Goal: Task Accomplishment & Management: Manage account settings

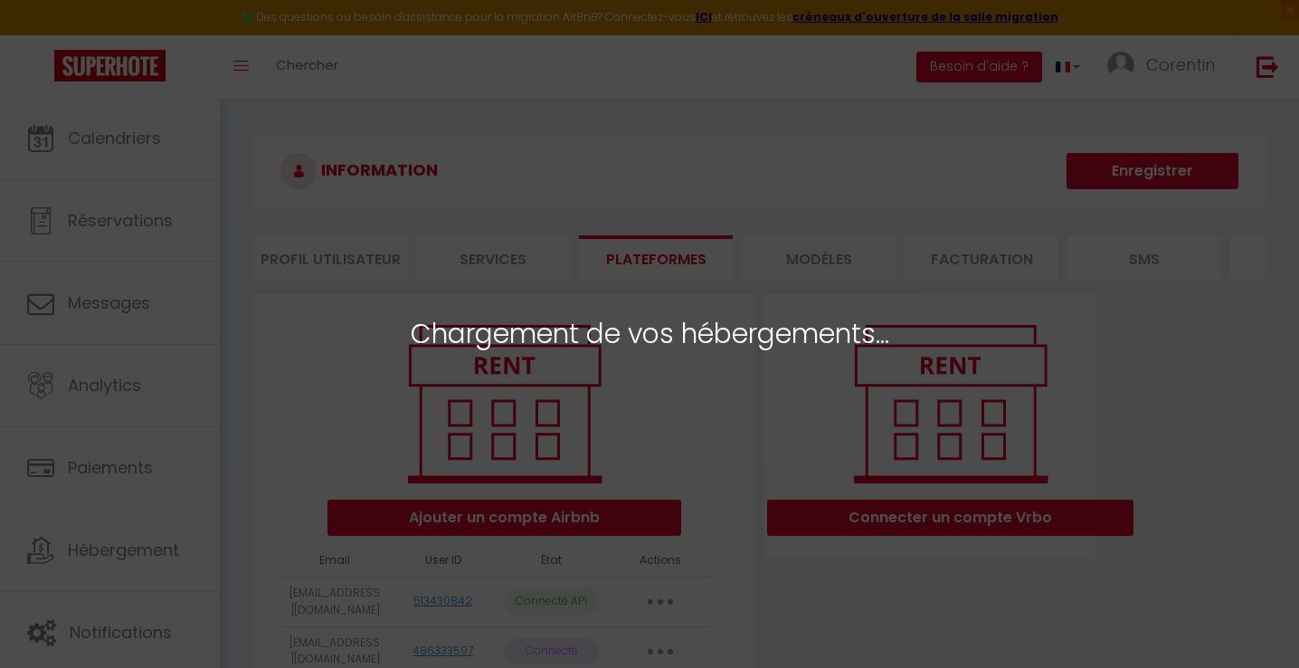
select select "20457"
select select "20581"
select select "20742"
select select "20768"
select select "20789"
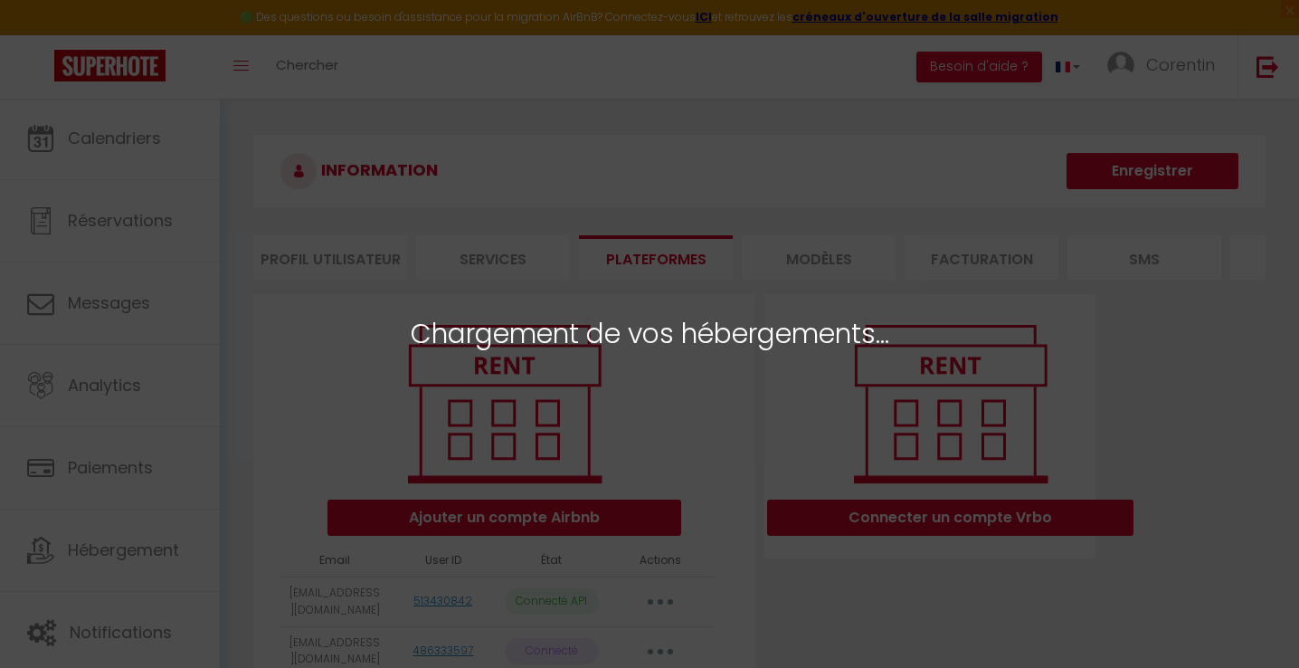
select select "20800"
select select "20801"
select select "21004"
select select "21005"
select select "21858"
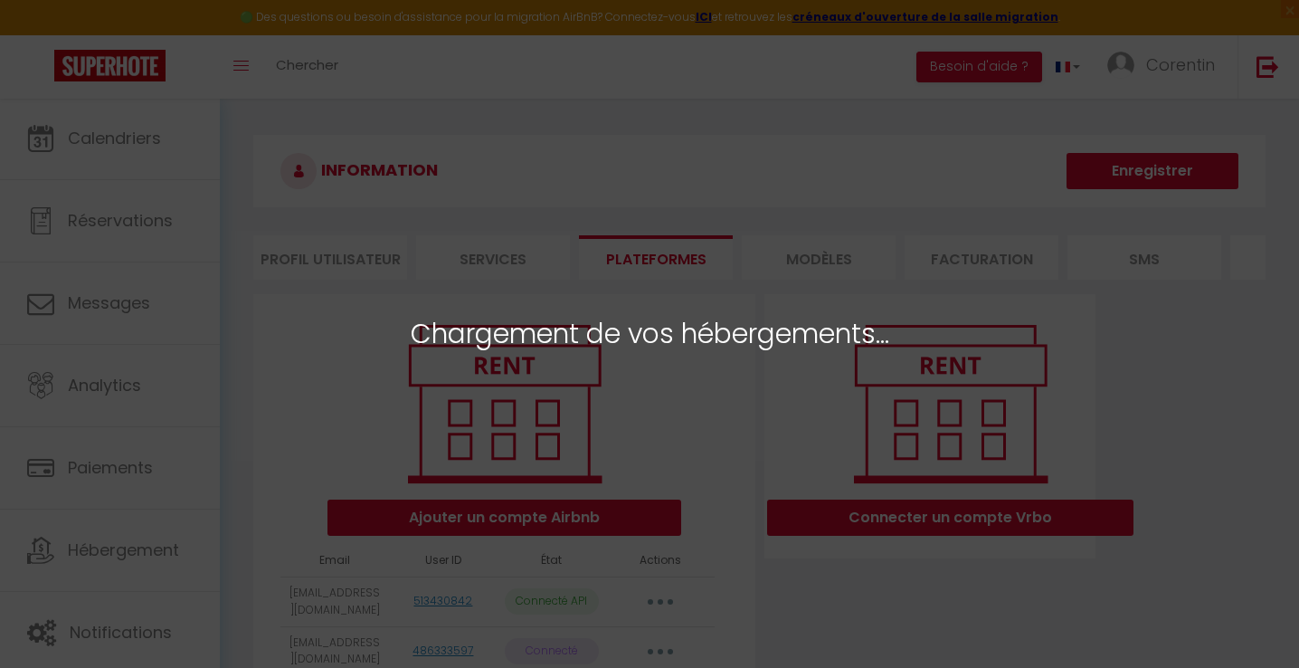
select select "21119"
select select "21356"
select select "21476"
select select "21559"
select select "21585"
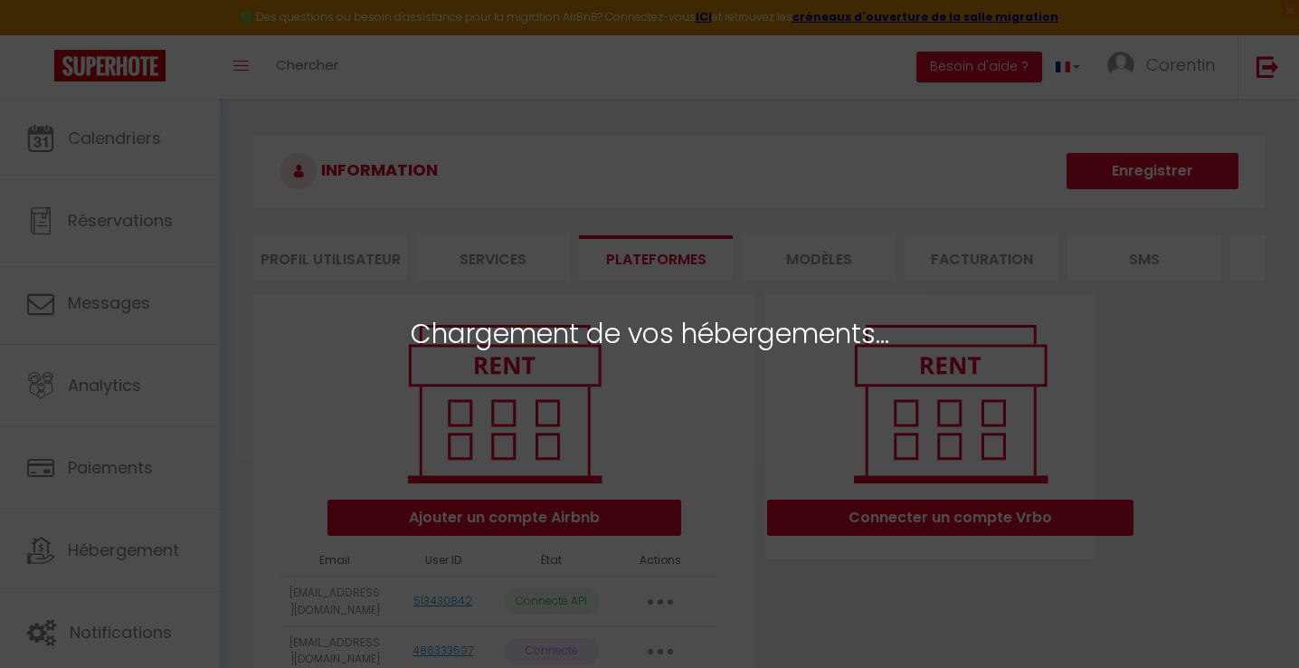
select select "21587"
select select "21617"
select select "21618"
select select "21620"
select select "21885"
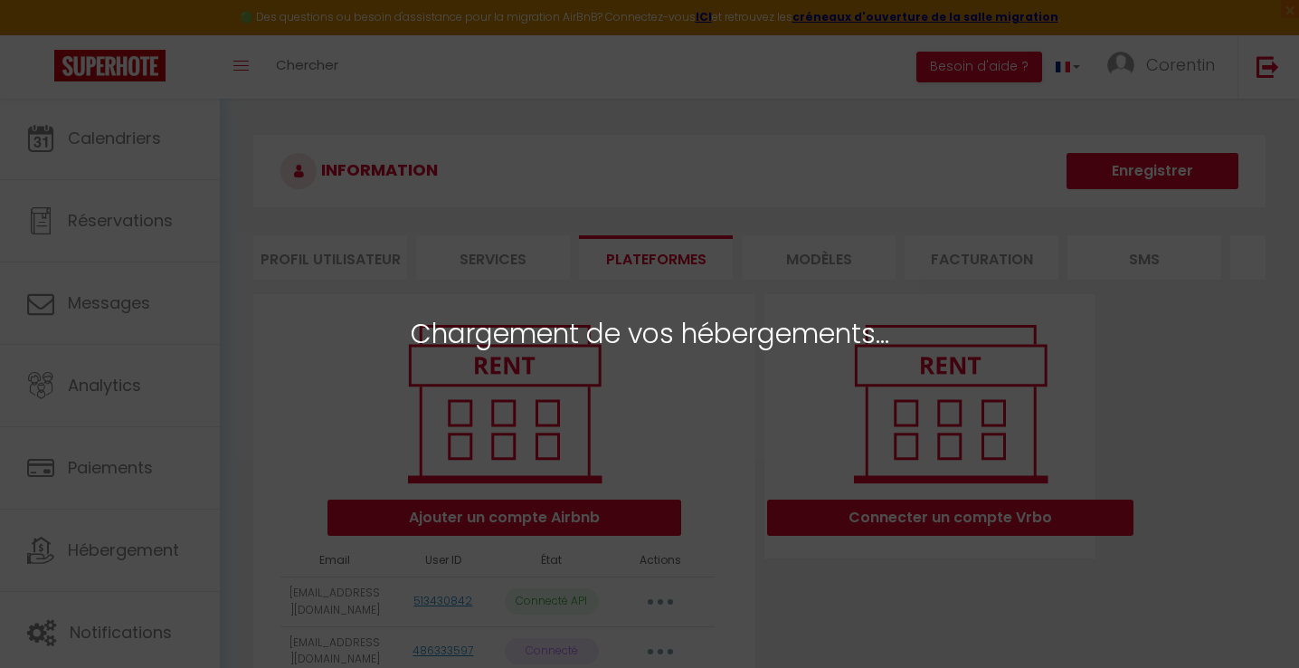
select select "25705"
select select "32359"
select select "66451"
select select
select select "75396"
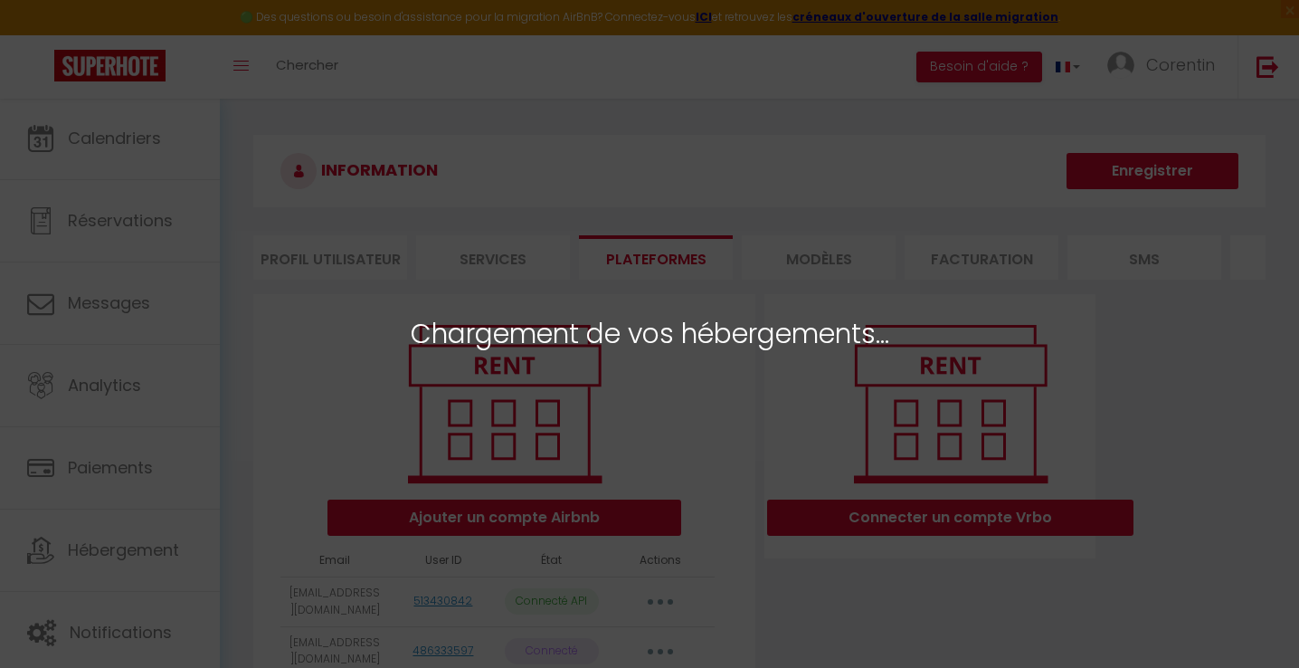
select select "75397"
select select "58924"
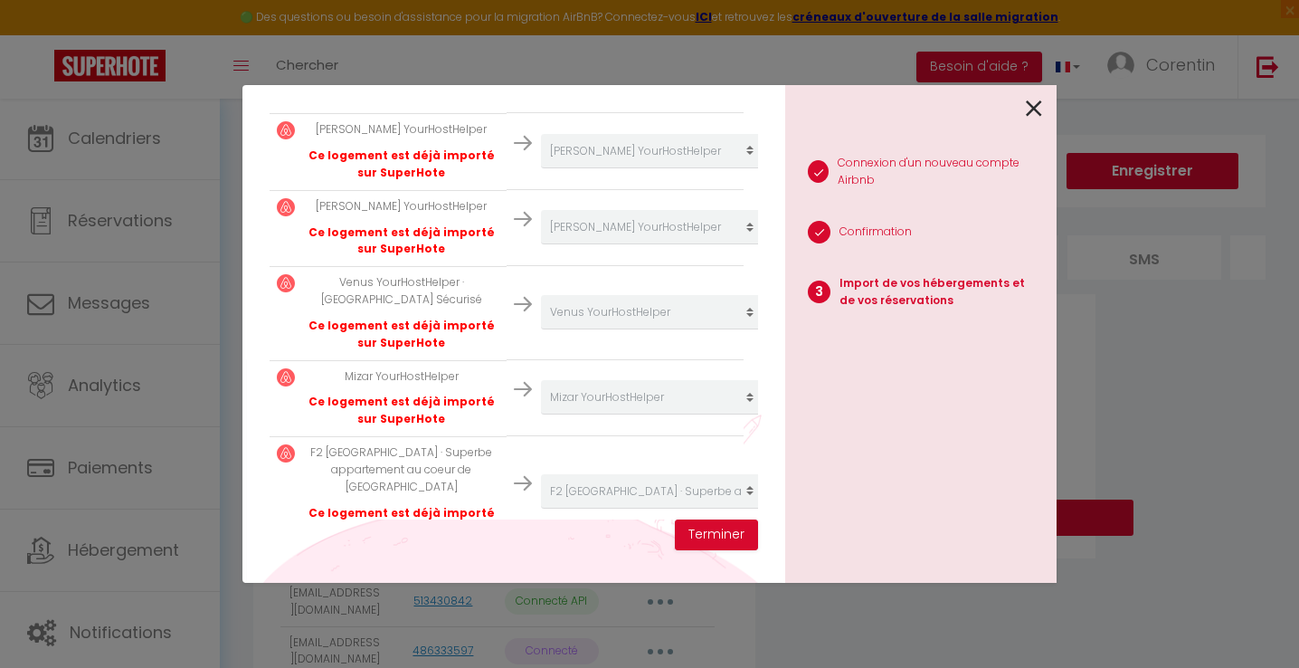
scroll to position [2062, 0]
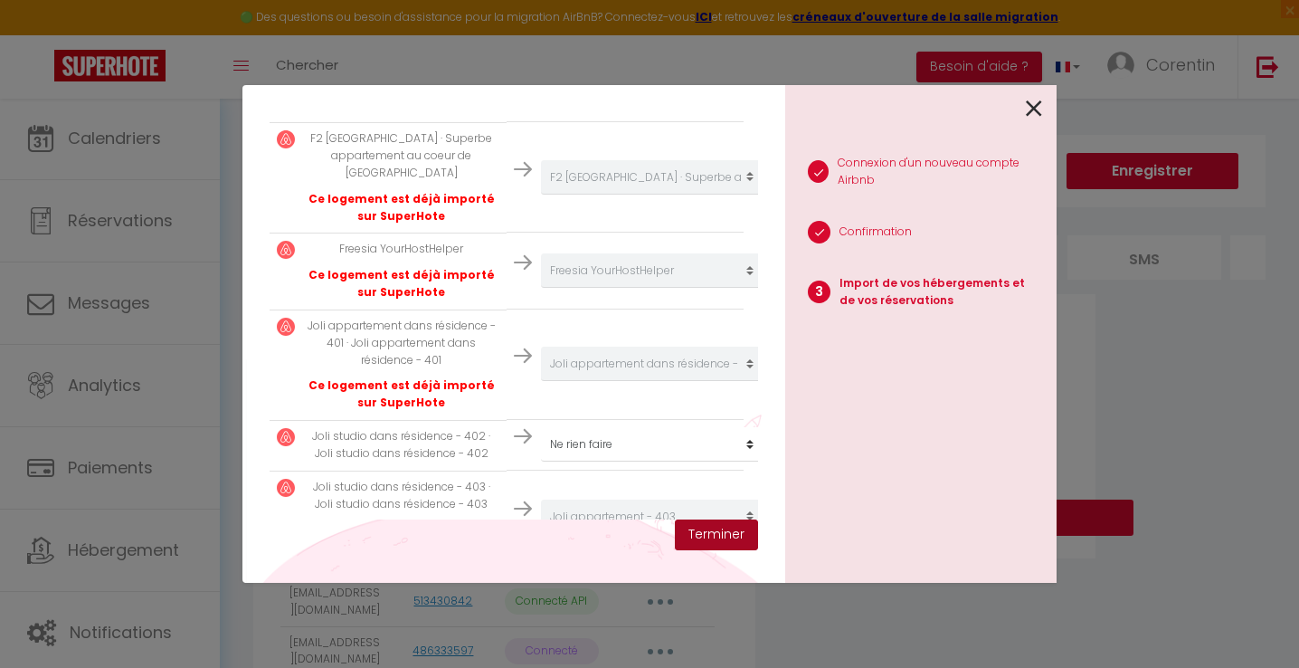
click at [708, 537] on button "Terminer" at bounding box center [716, 534] width 83 height 31
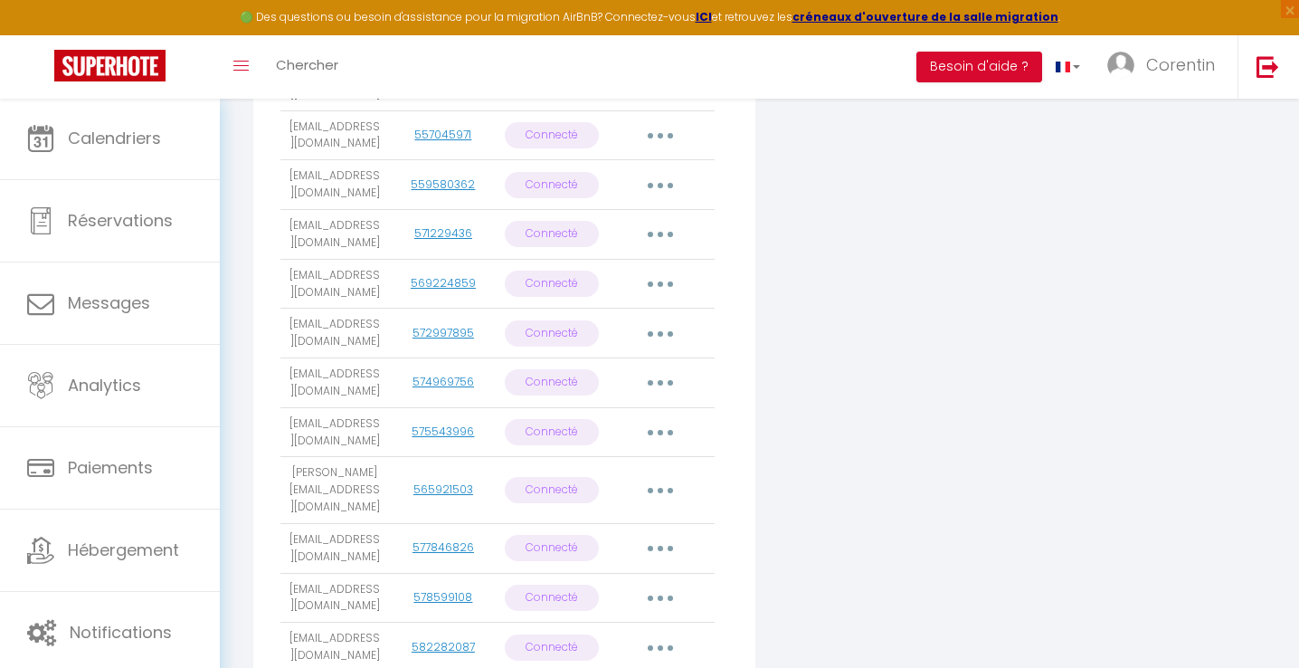
scroll to position [2218, 0]
click at [659, 378] on icon "button" at bounding box center [660, 380] width 5 height 5
click at [582, 472] on link "Reconnecter le compte" at bounding box center [580, 487] width 200 height 31
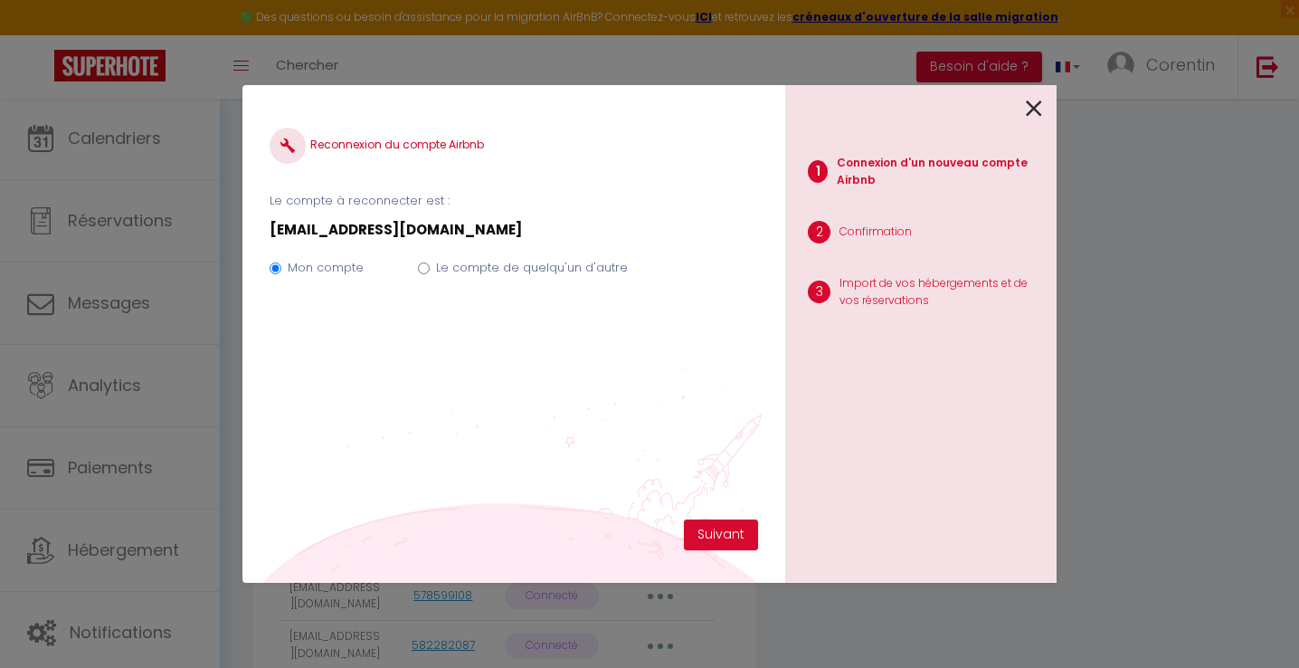
click at [721, 508] on div "Reconnexion du compte Airbnb Le compte à reconnecter est : yucca@caenhosthelper…" at bounding box center [514, 315] width 489 height 407
click at [721, 523] on button "Suivant" at bounding box center [721, 534] width 74 height 31
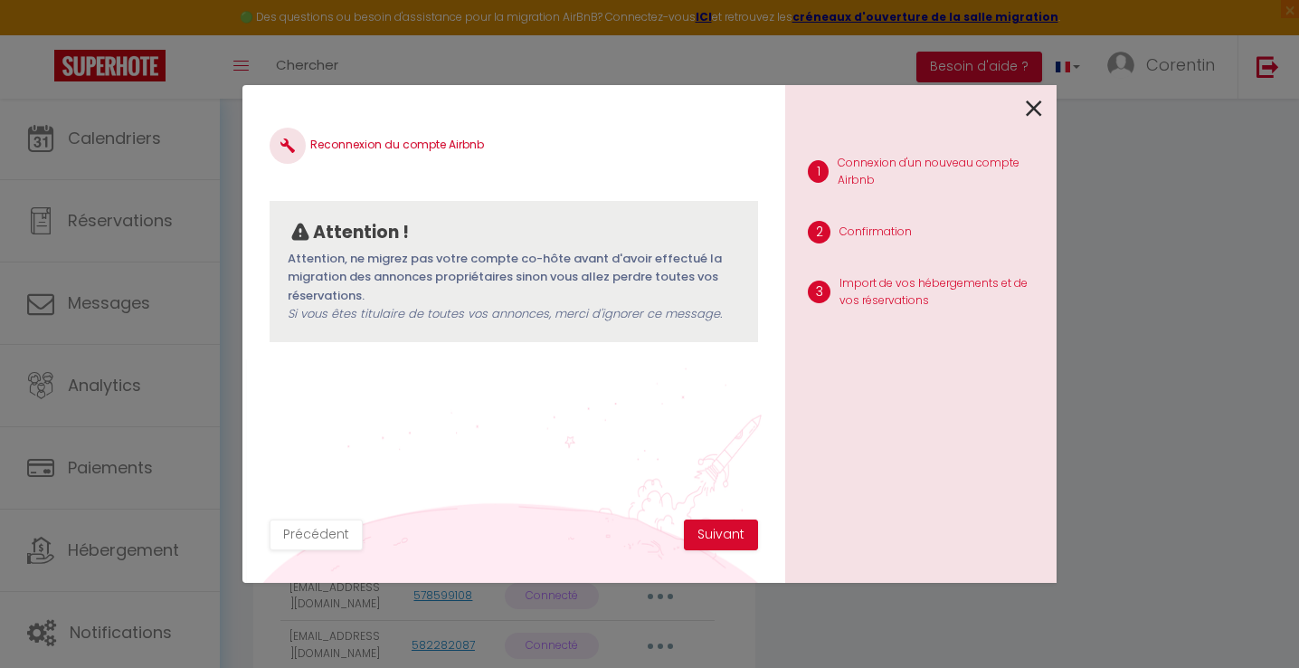
click at [783, 537] on div "Reconnexion du compte Airbnb Attention ! Attention, ne migrez pas votre compte …" at bounding box center [513, 334] width 543 height 498
click at [739, 537] on button "Suivant" at bounding box center [721, 534] width 74 height 31
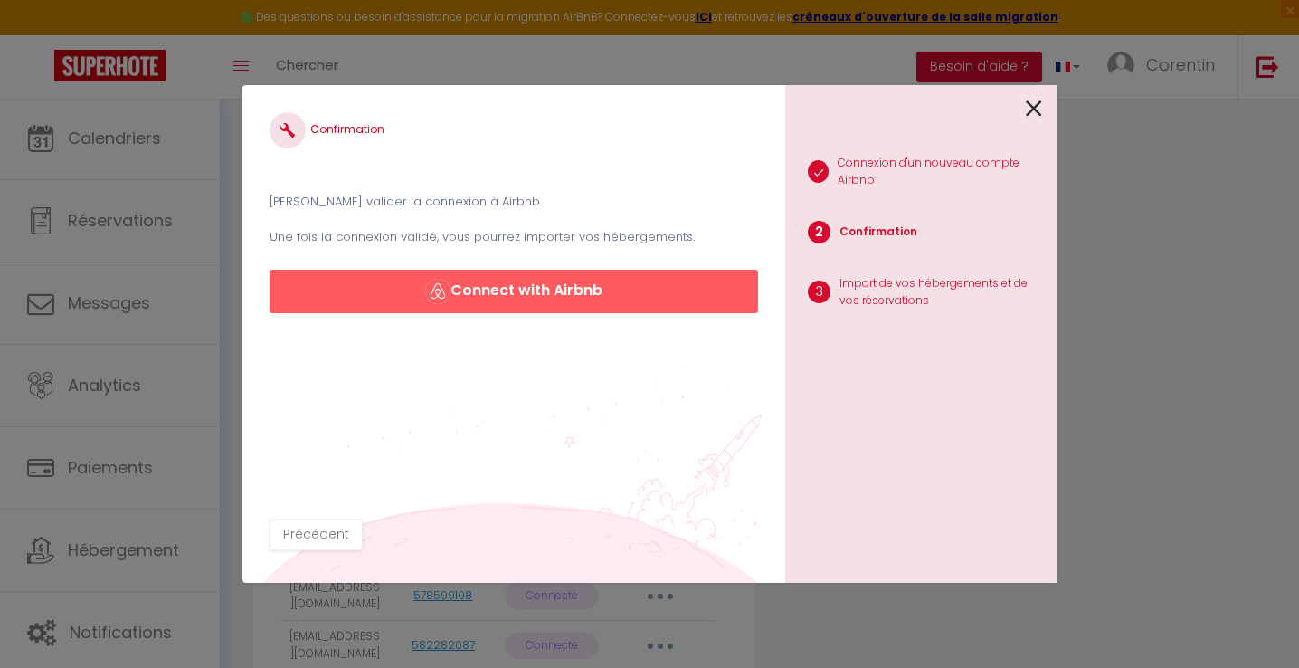
click at [572, 293] on button "Connect with Airbnb" at bounding box center [514, 291] width 489 height 43
